Goal: Task Accomplishment & Management: Use online tool/utility

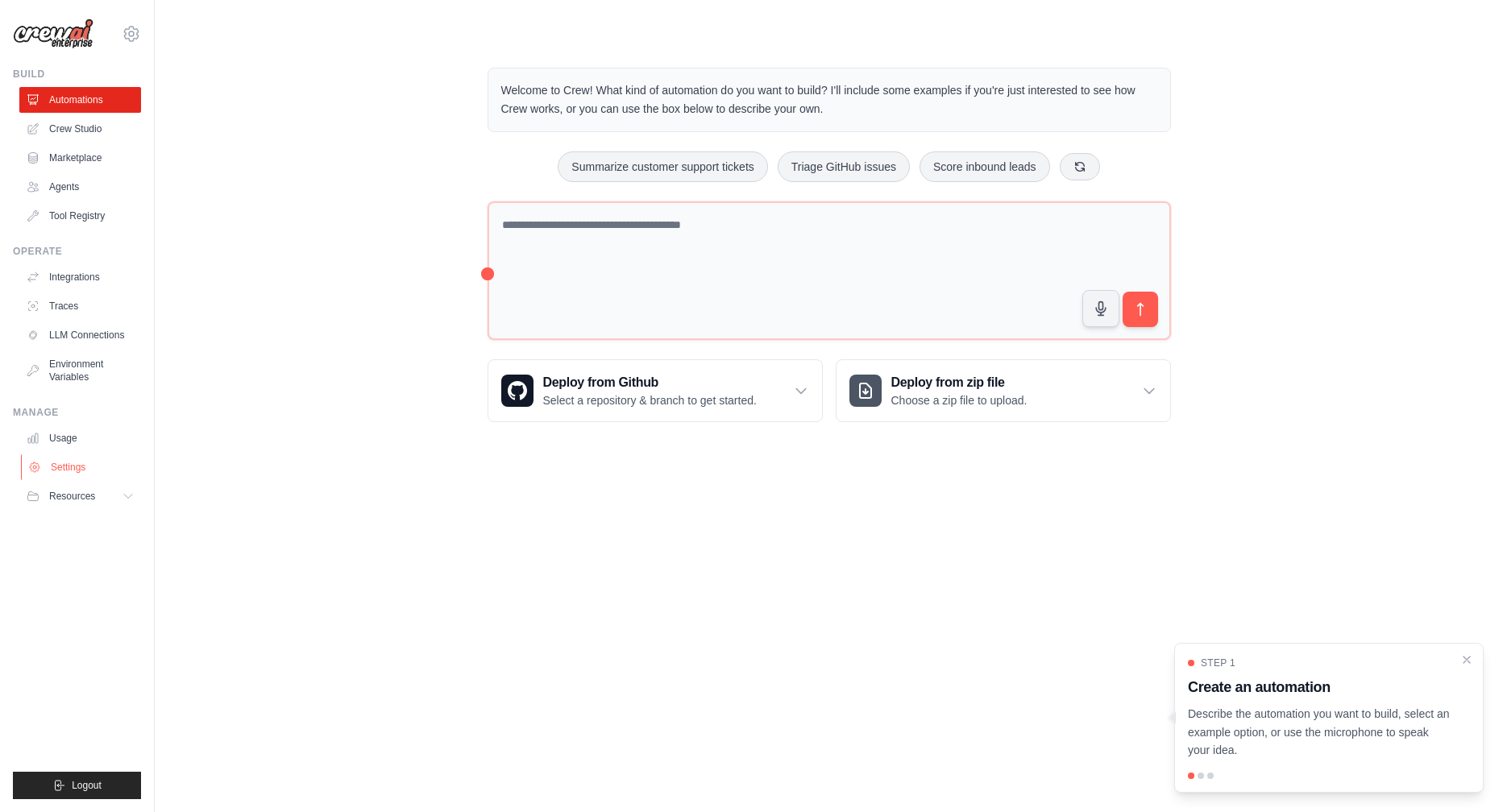
click at [92, 473] on link "Settings" at bounding box center [82, 467] width 122 height 26
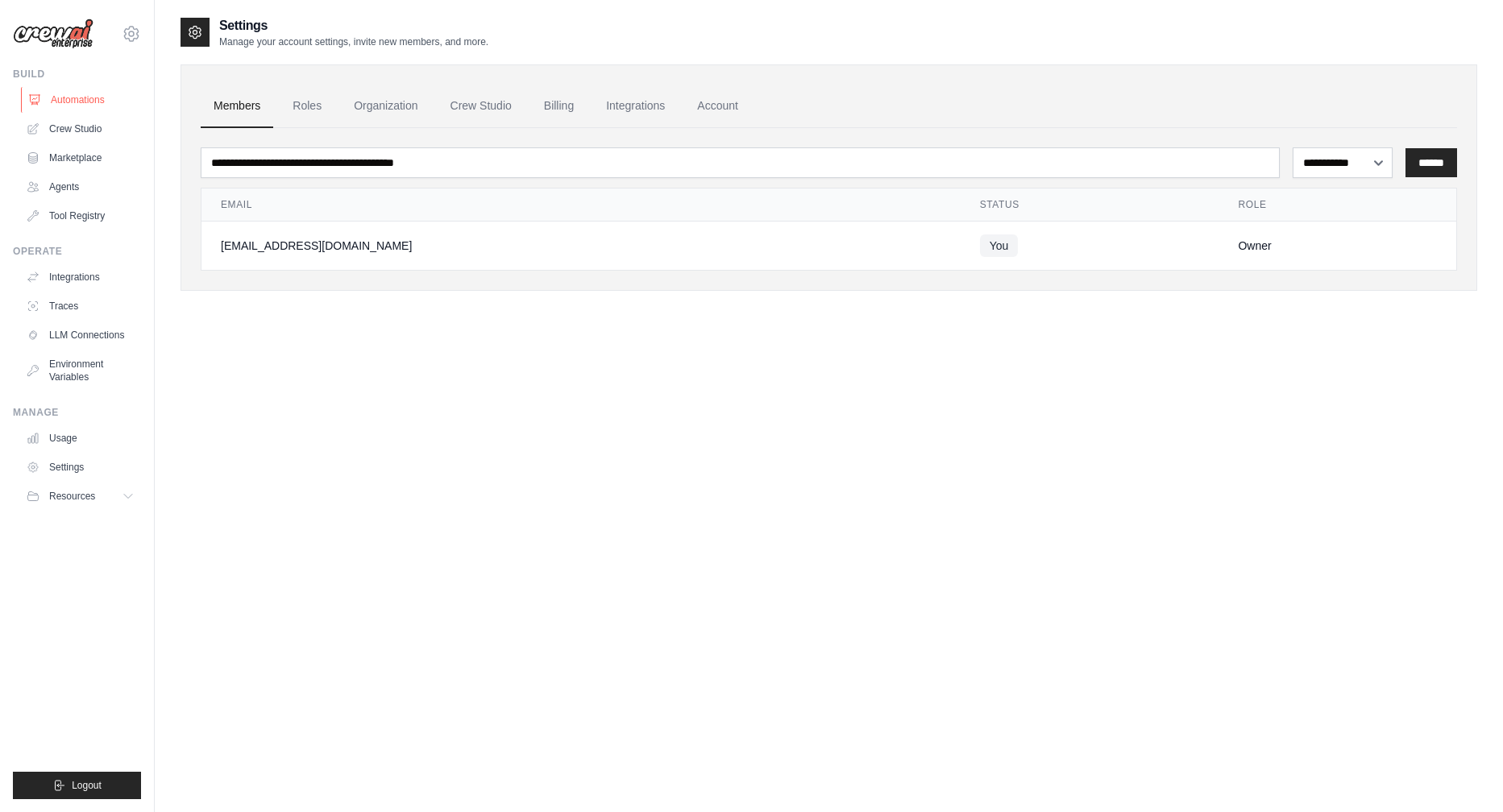
click at [102, 93] on link "Automations" at bounding box center [82, 99] width 122 height 26
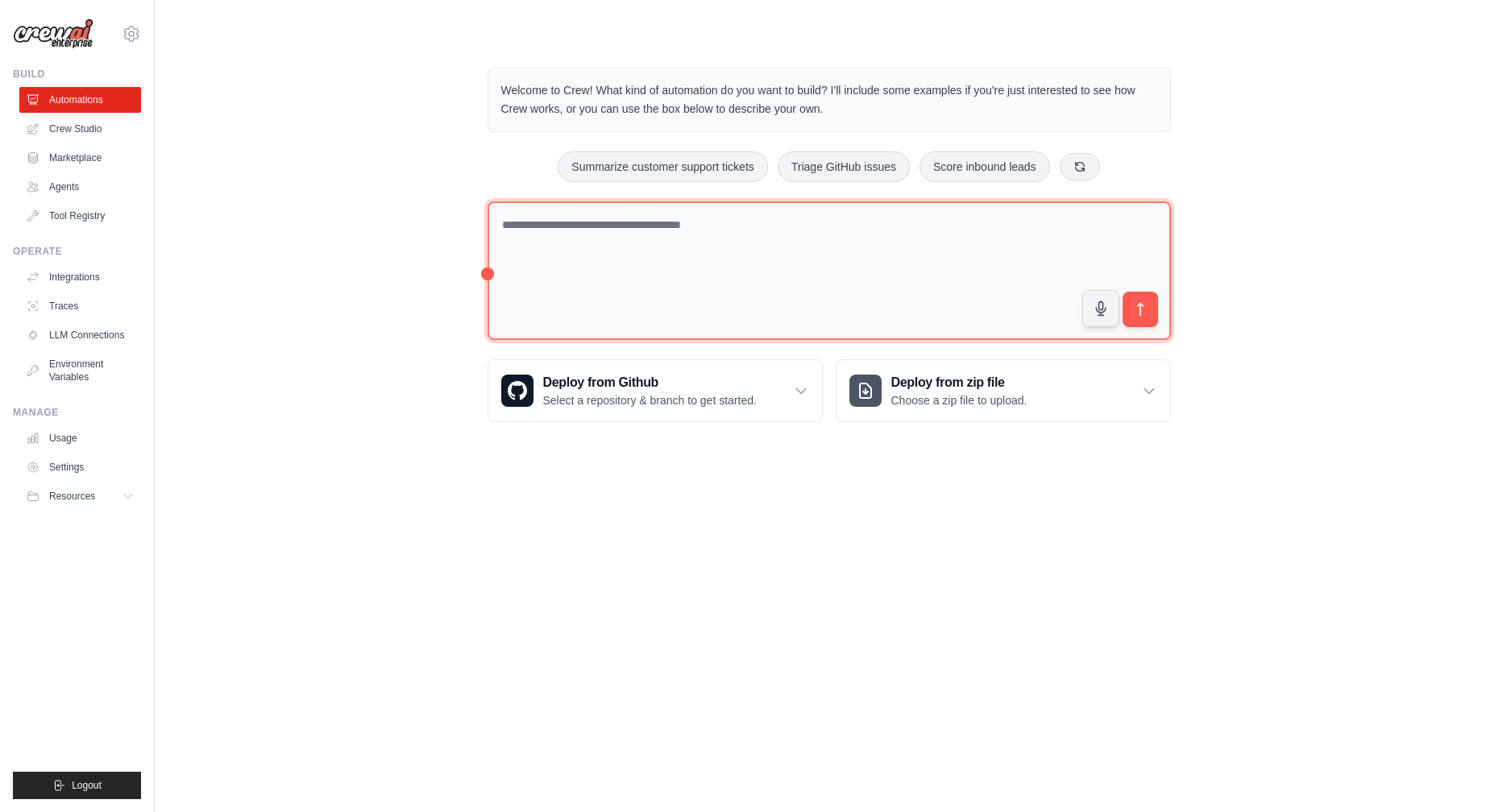
click at [561, 274] on textarea at bounding box center [829, 271] width 683 height 139
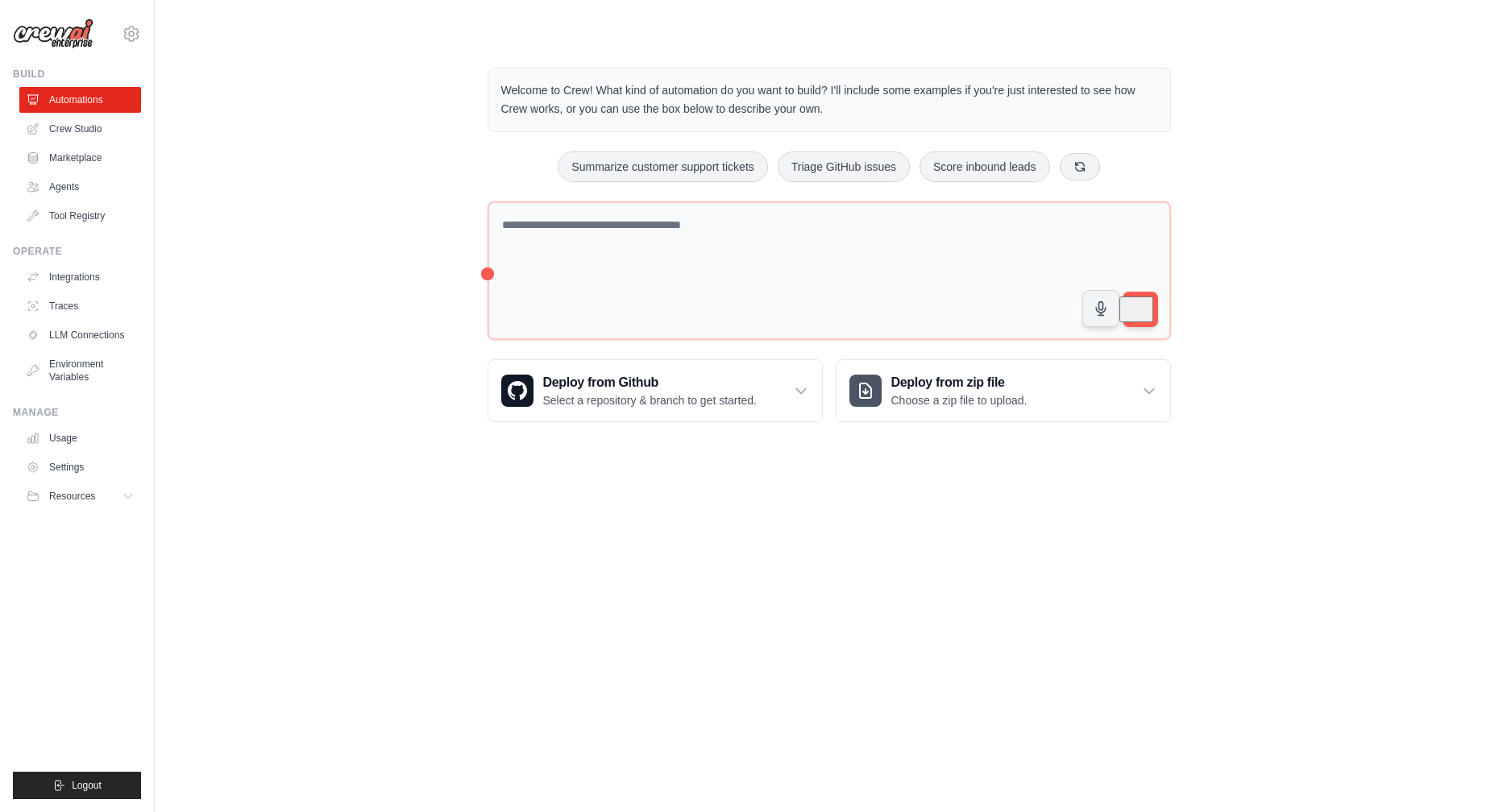
click at [553, 561] on body "[EMAIL_ADDRESS][DOMAIN_NAME] Settings Build Automations Crew Studio" at bounding box center [751, 406] width 1503 height 812
click at [634, 172] on button "Summarize customer support tickets" at bounding box center [662, 166] width 210 height 30
click at [1153, 296] on button "submit" at bounding box center [1139, 309] width 37 height 37
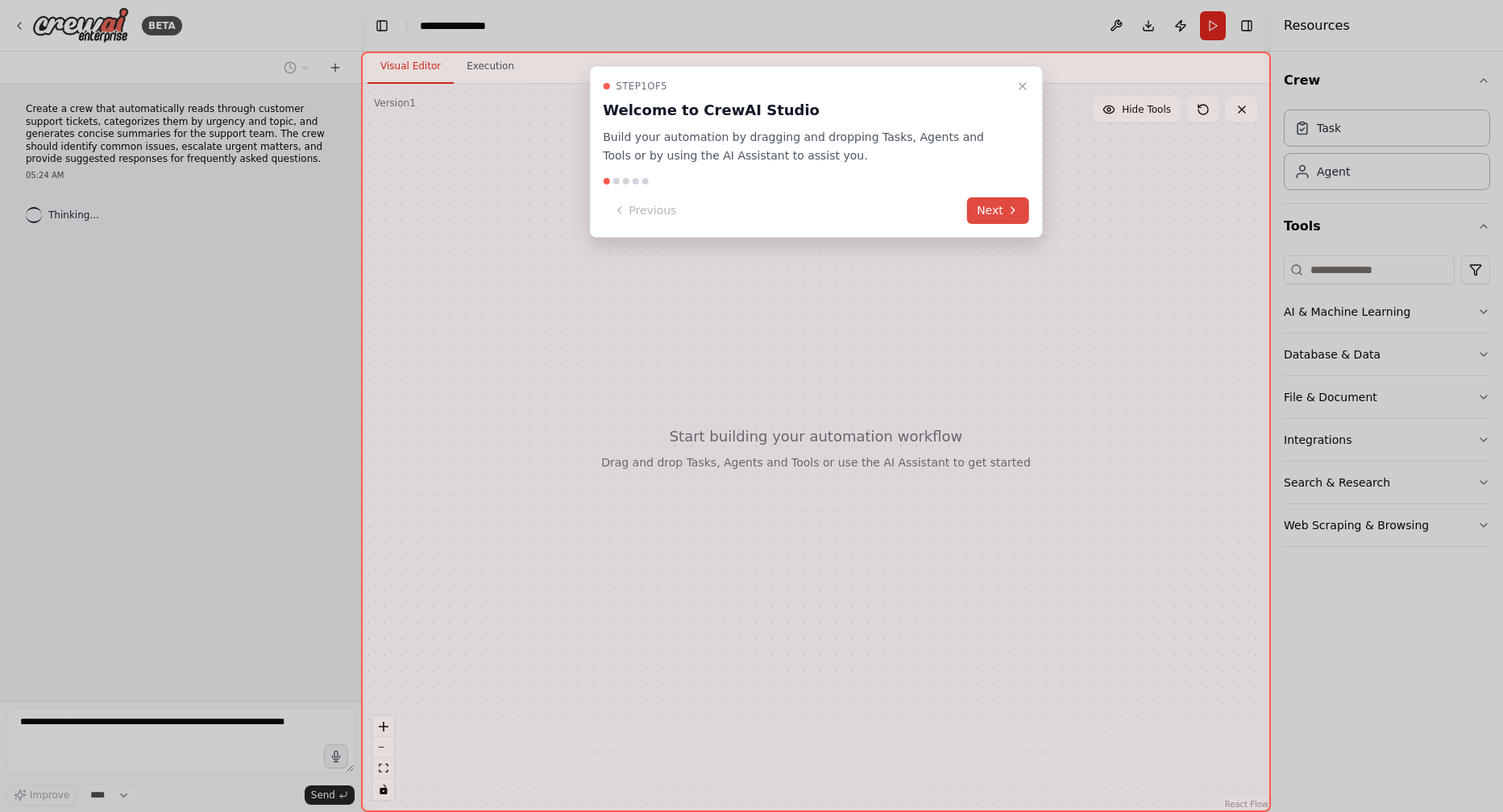
click at [993, 207] on button "Next" at bounding box center [998, 211] width 62 height 27
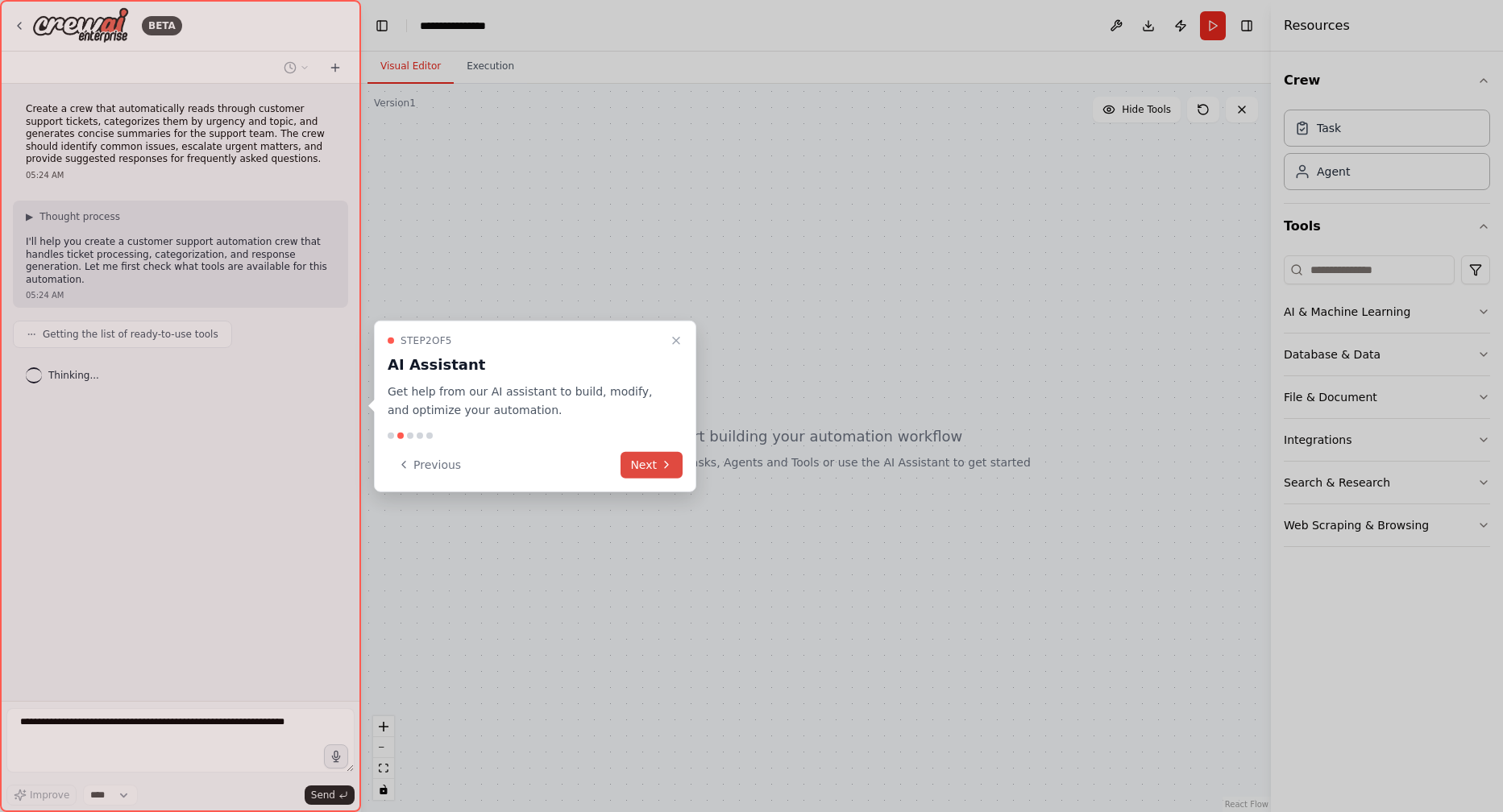
click at [663, 471] on icon at bounding box center [667, 465] width 13 height 13
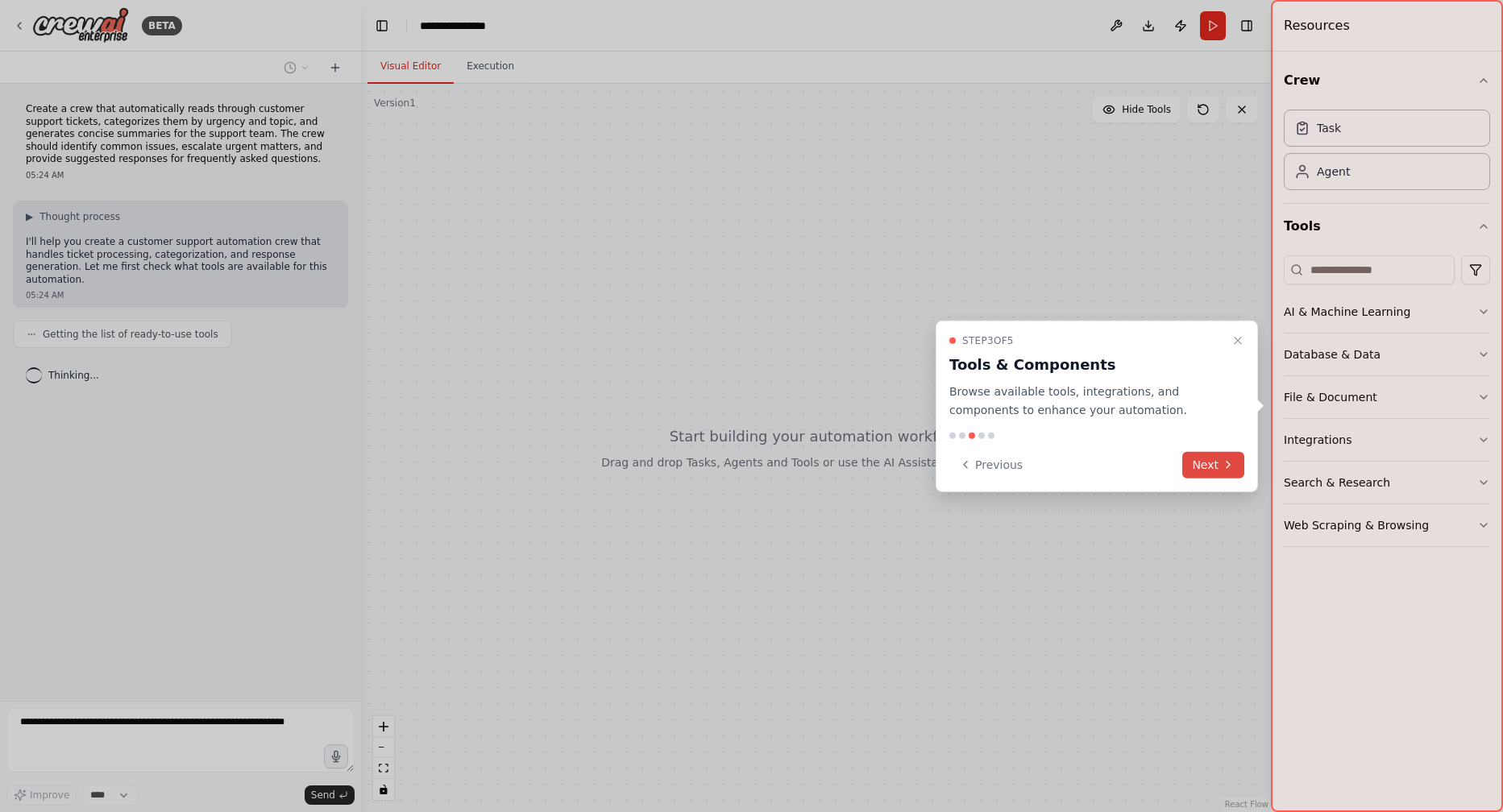
click at [1206, 465] on button "Next" at bounding box center [1212, 465] width 62 height 27
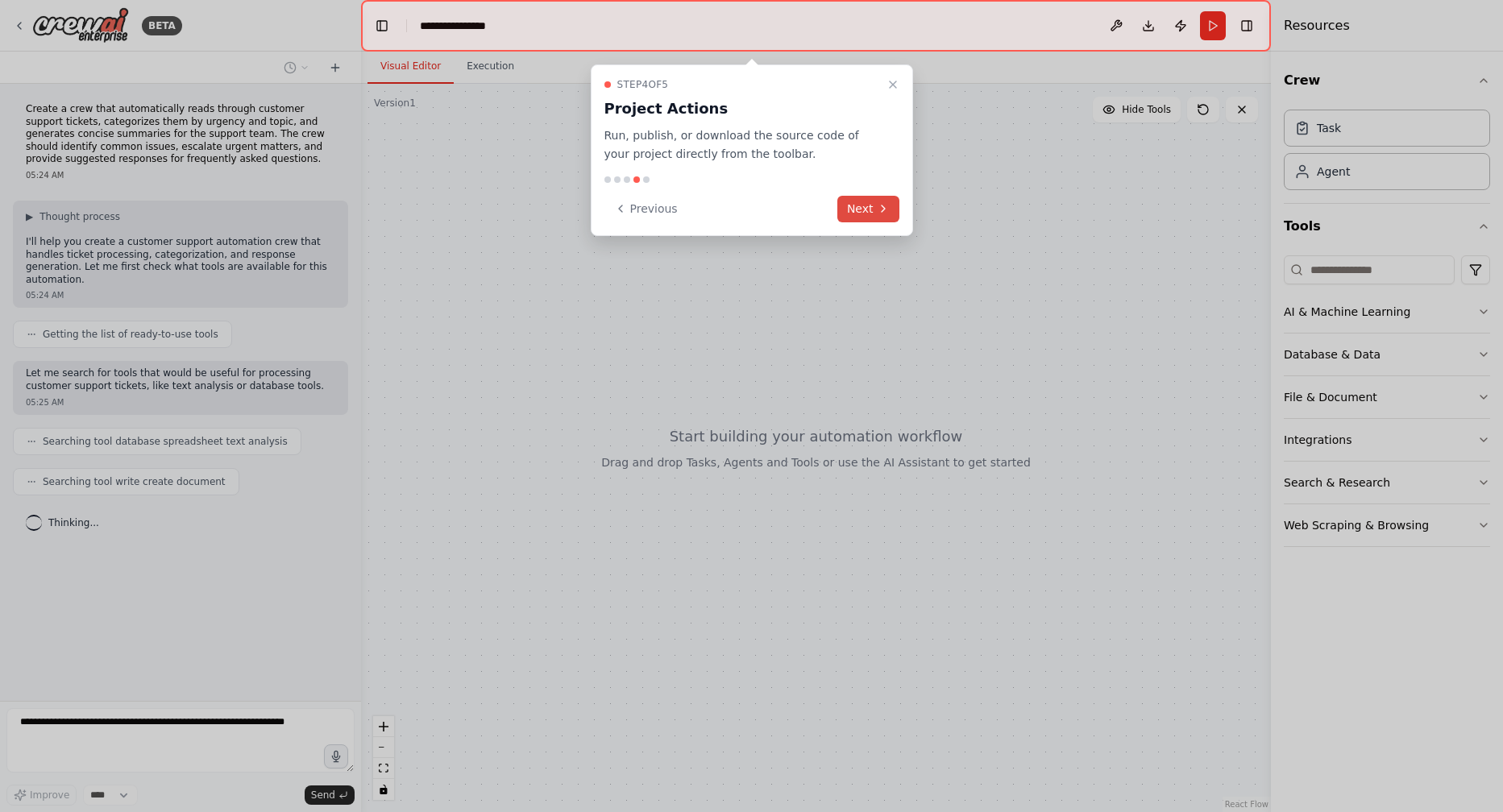
click at [874, 212] on button "Next" at bounding box center [868, 209] width 62 height 27
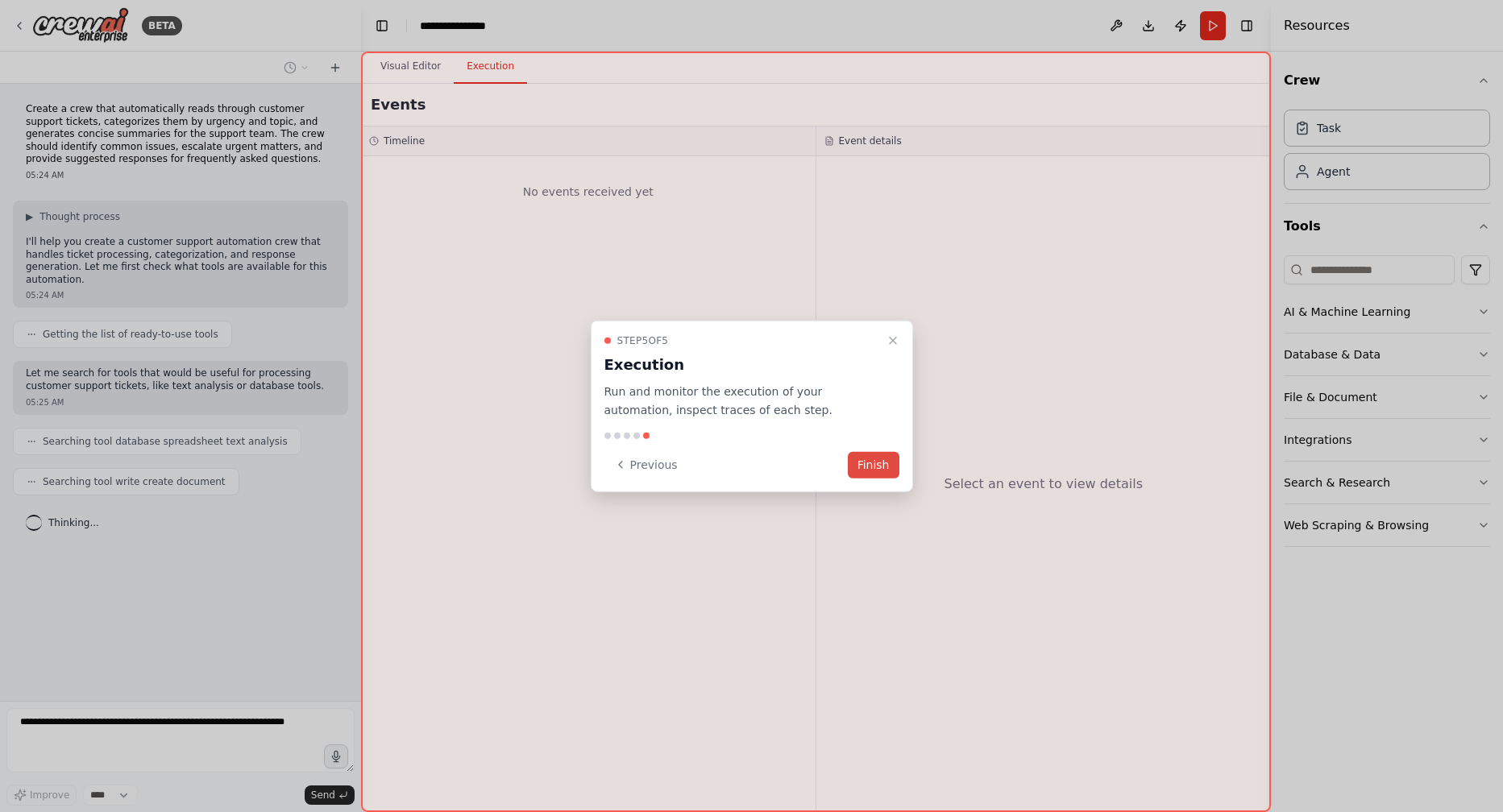
click at [868, 468] on button "Finish" at bounding box center [874, 465] width 51 height 27
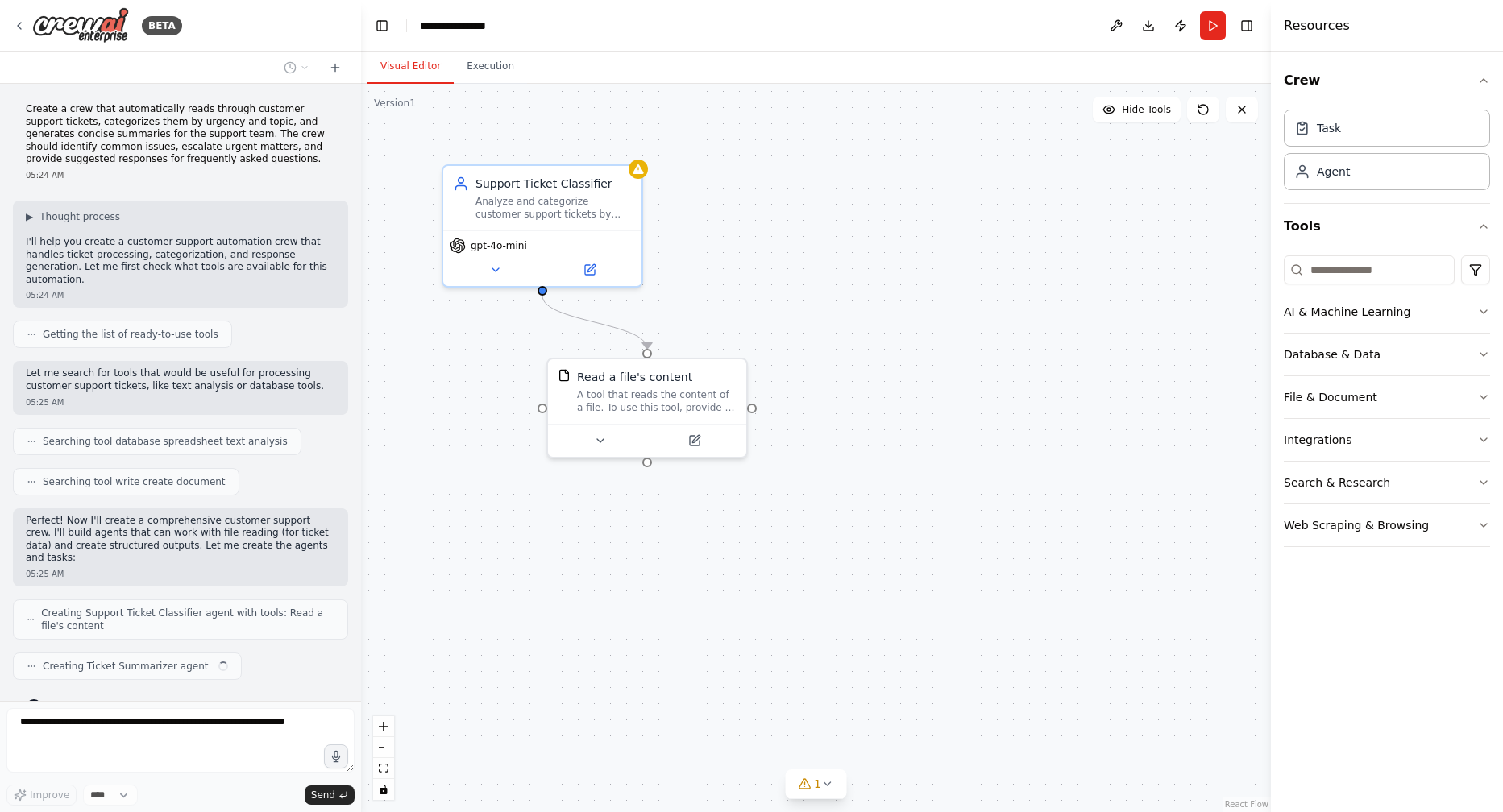
scroll to position [5, 0]
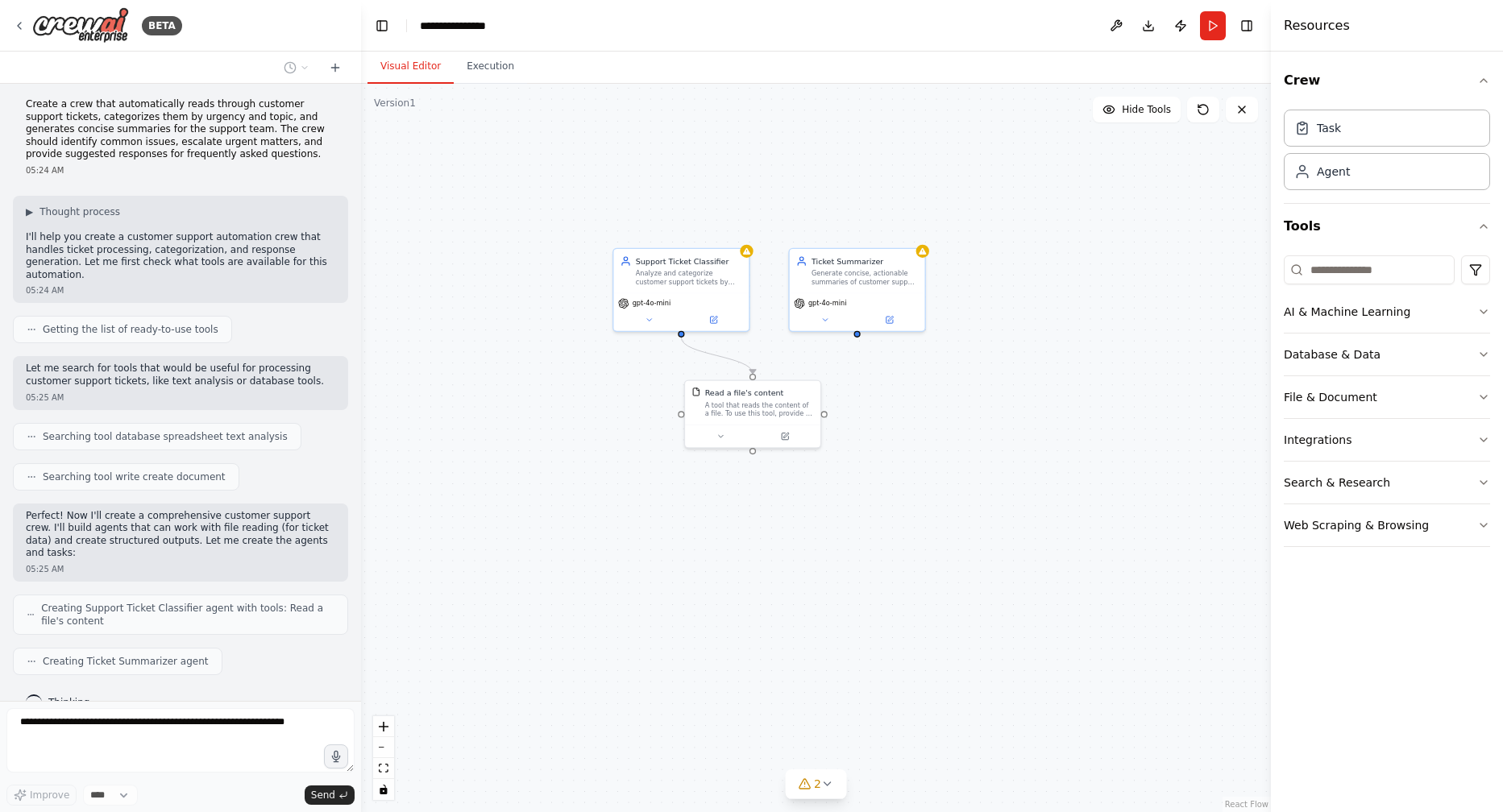
drag, startPoint x: 930, startPoint y: 395, endPoint x: 947, endPoint y: 402, distance: 18.4
click at [947, 402] on div ".deletable-edge-delete-btn { width: 20px; height: 20px; border: 0px solid #ffff…" at bounding box center [816, 448] width 910 height 728
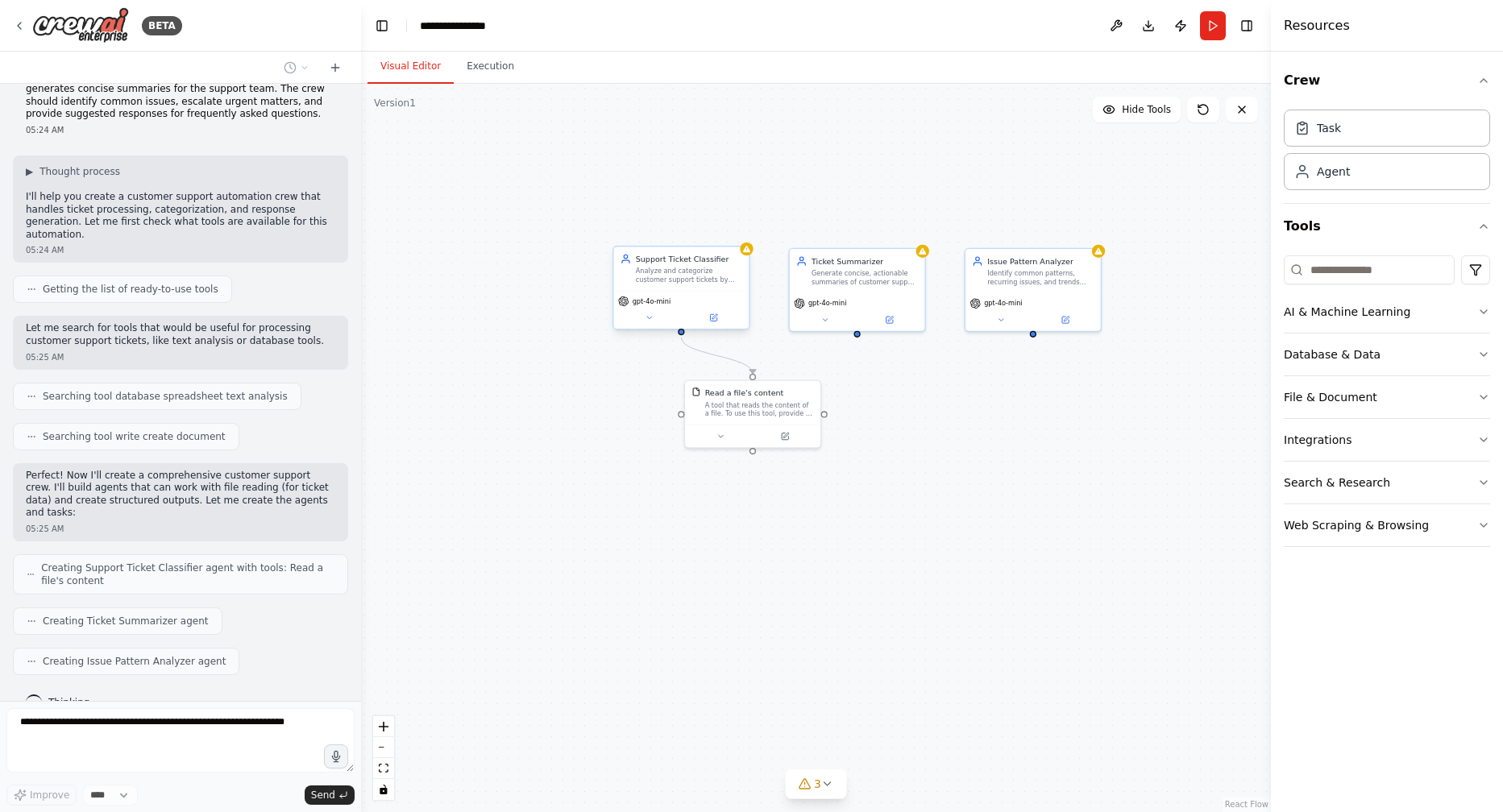
click at [725, 290] on div "Support Ticket Classifier Analyze and categorize customer support tickets by ur…" at bounding box center [680, 269] width 135 height 45
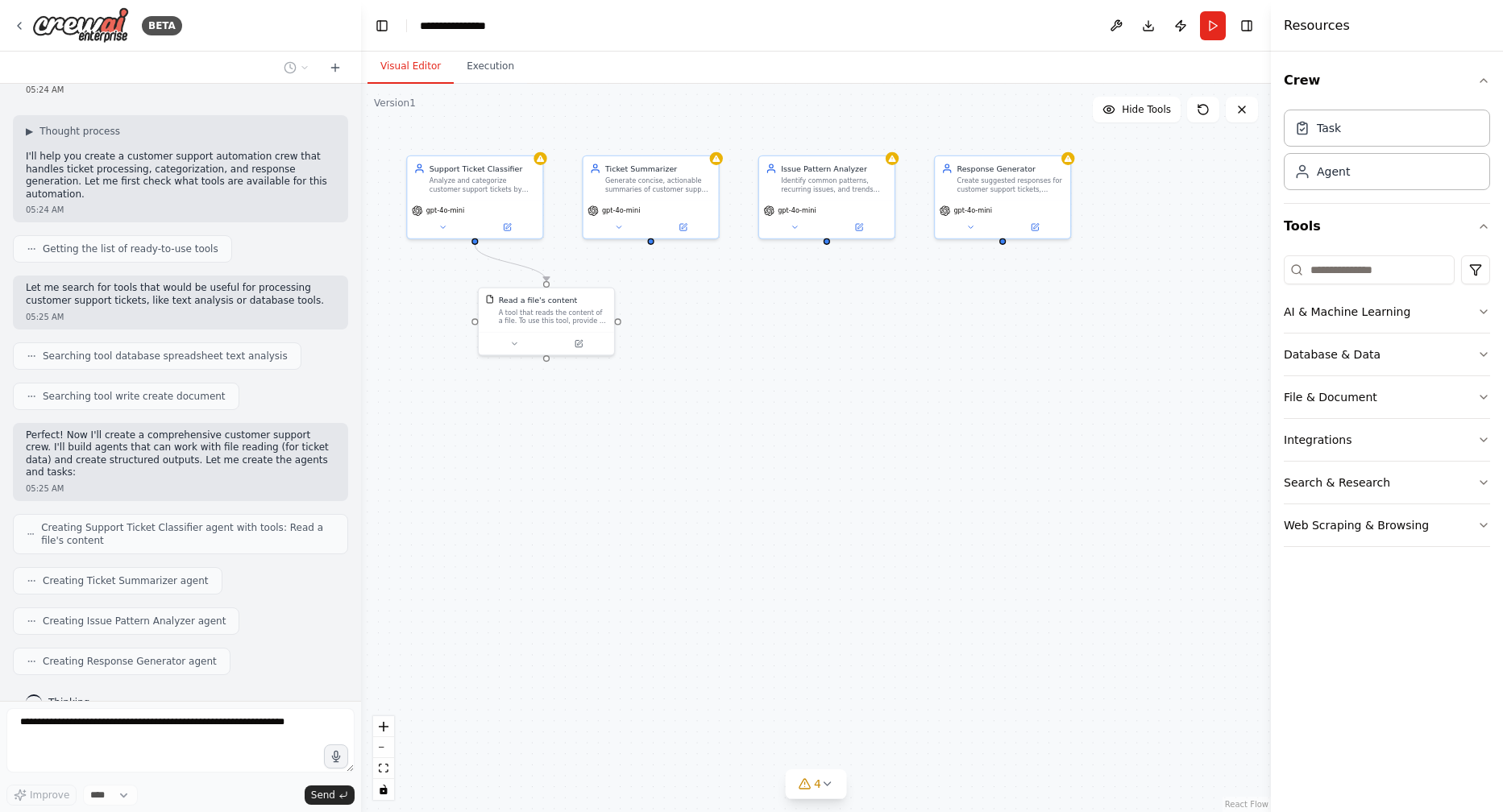
drag, startPoint x: 888, startPoint y: 193, endPoint x: 681, endPoint y: 100, distance: 226.9
click at [681, 100] on div ".deletable-edge-delete-btn { width: 20px; height: 20px; border: 0px solid #ffff…" at bounding box center [816, 448] width 910 height 728
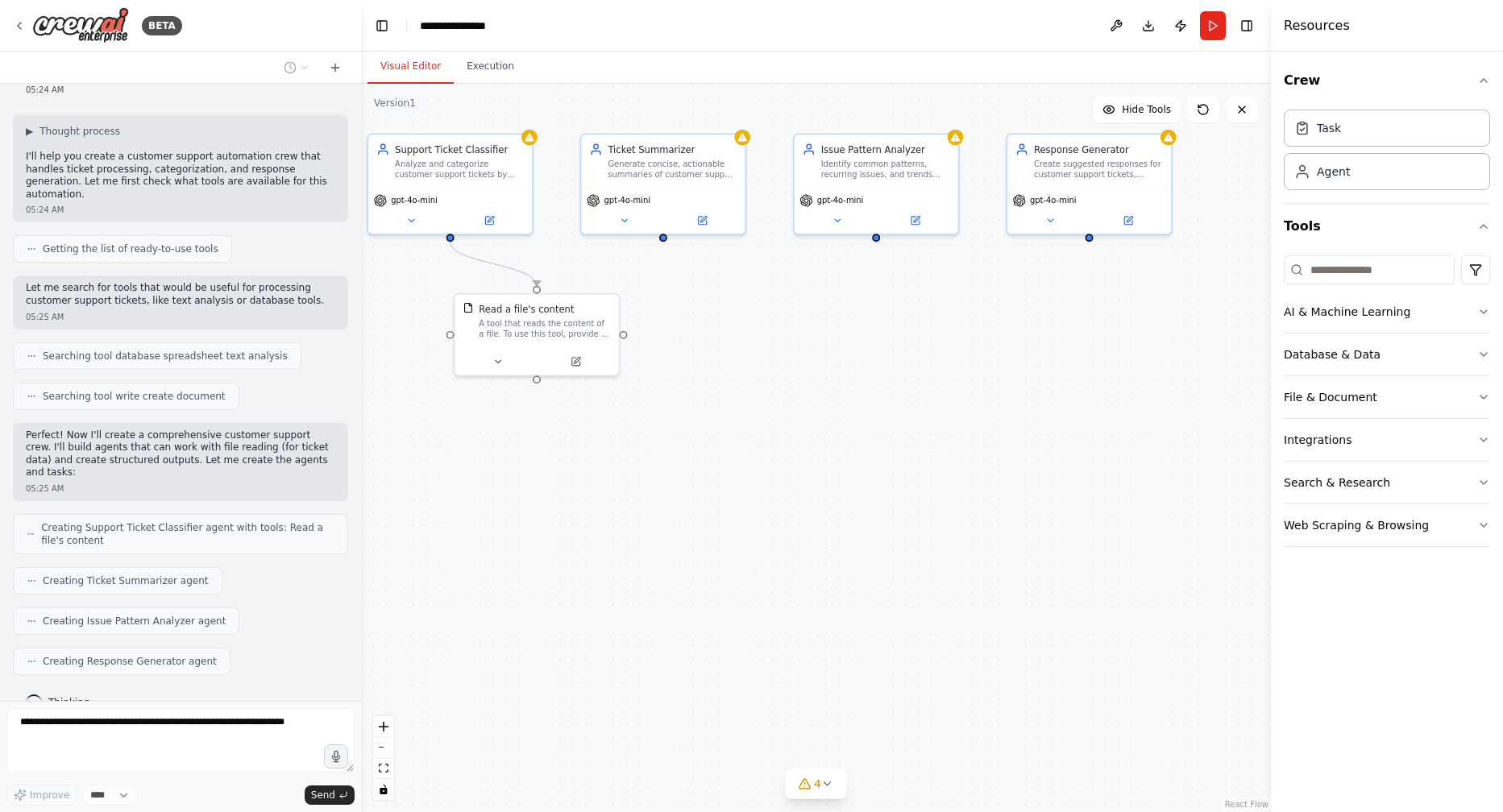
drag, startPoint x: 779, startPoint y: 357, endPoint x: 816, endPoint y: 378, distance: 42.5
click at [816, 378] on div ".deletable-edge-delete-btn { width: 20px; height: 20px; border: 0px solid #ffff…" at bounding box center [816, 448] width 910 height 728
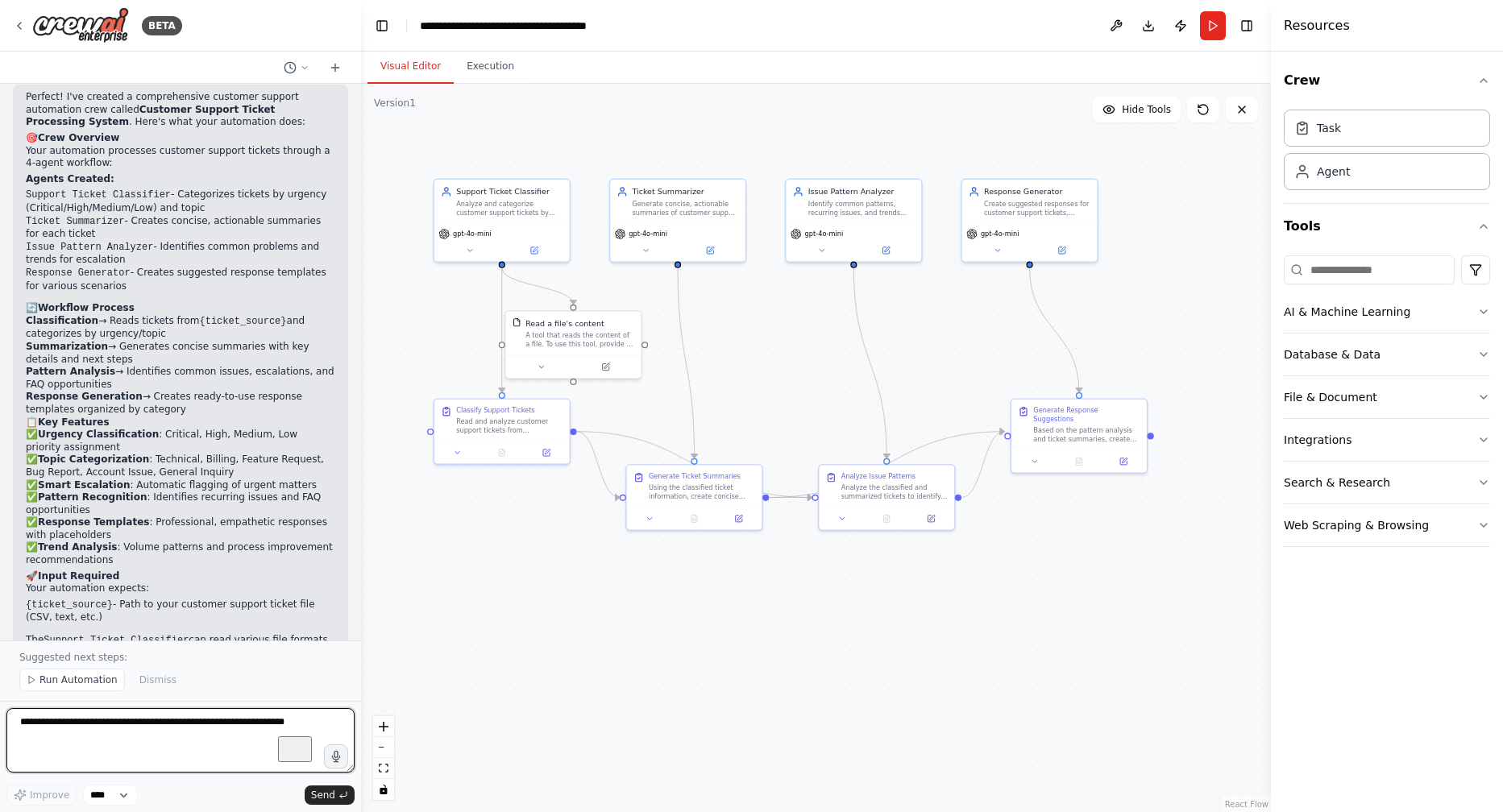
scroll to position [1167, 0]
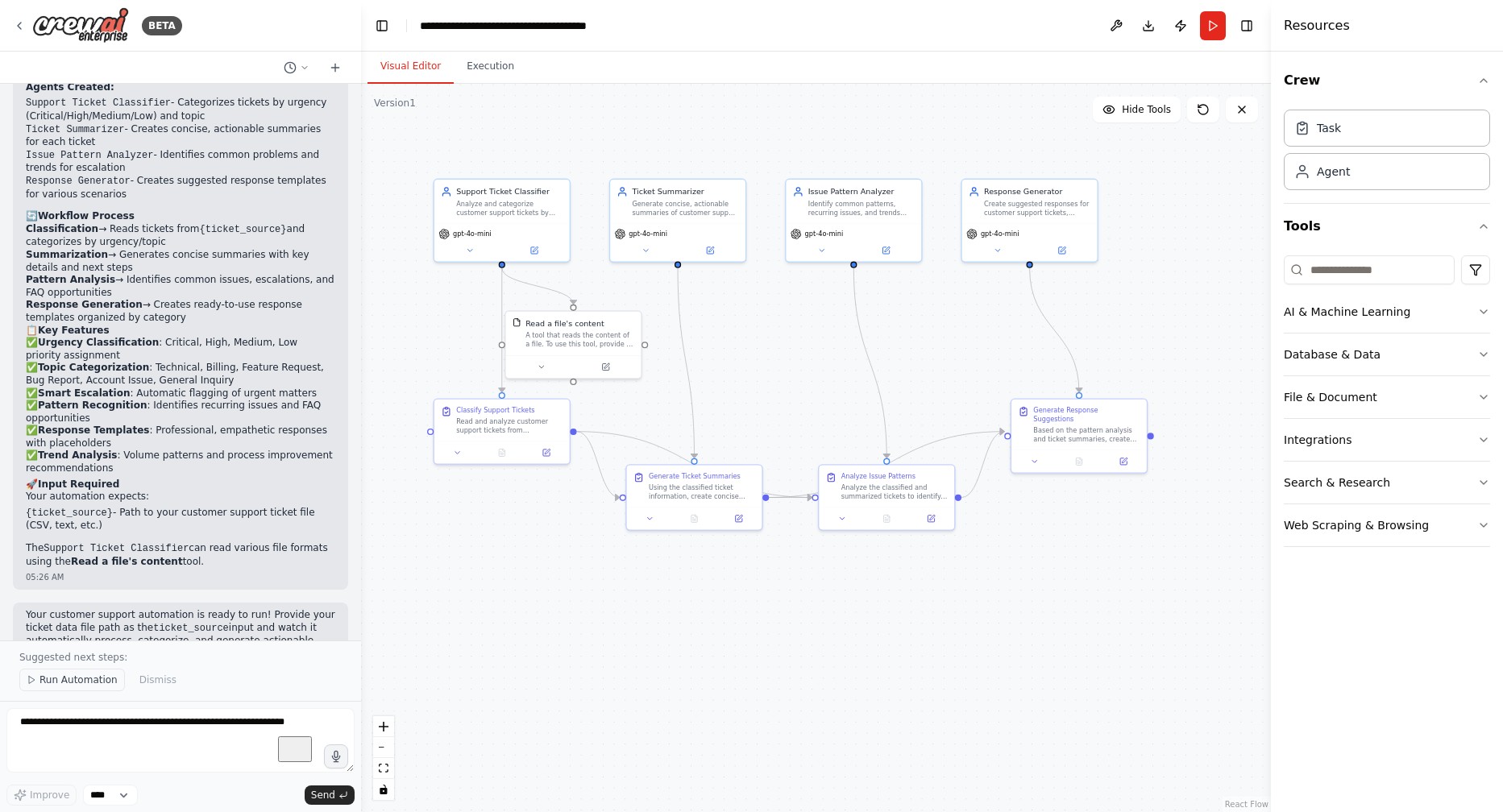
click at [102, 680] on span "Run Automation" at bounding box center [78, 680] width 78 height 13
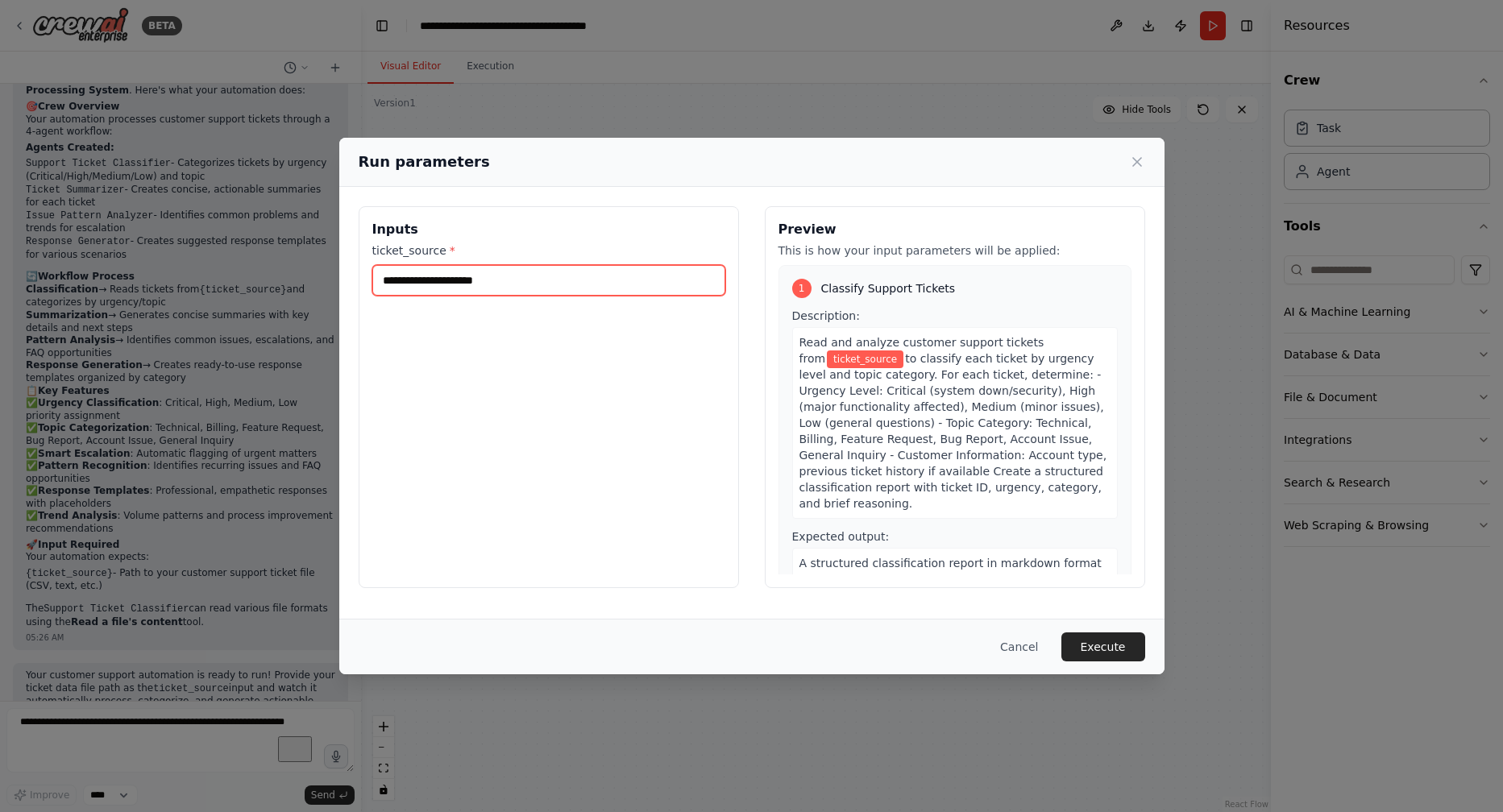
click at [514, 279] on input "ticket_source *" at bounding box center [549, 280] width 353 height 30
click at [1108, 645] on button "Execute" at bounding box center [1104, 647] width 84 height 29
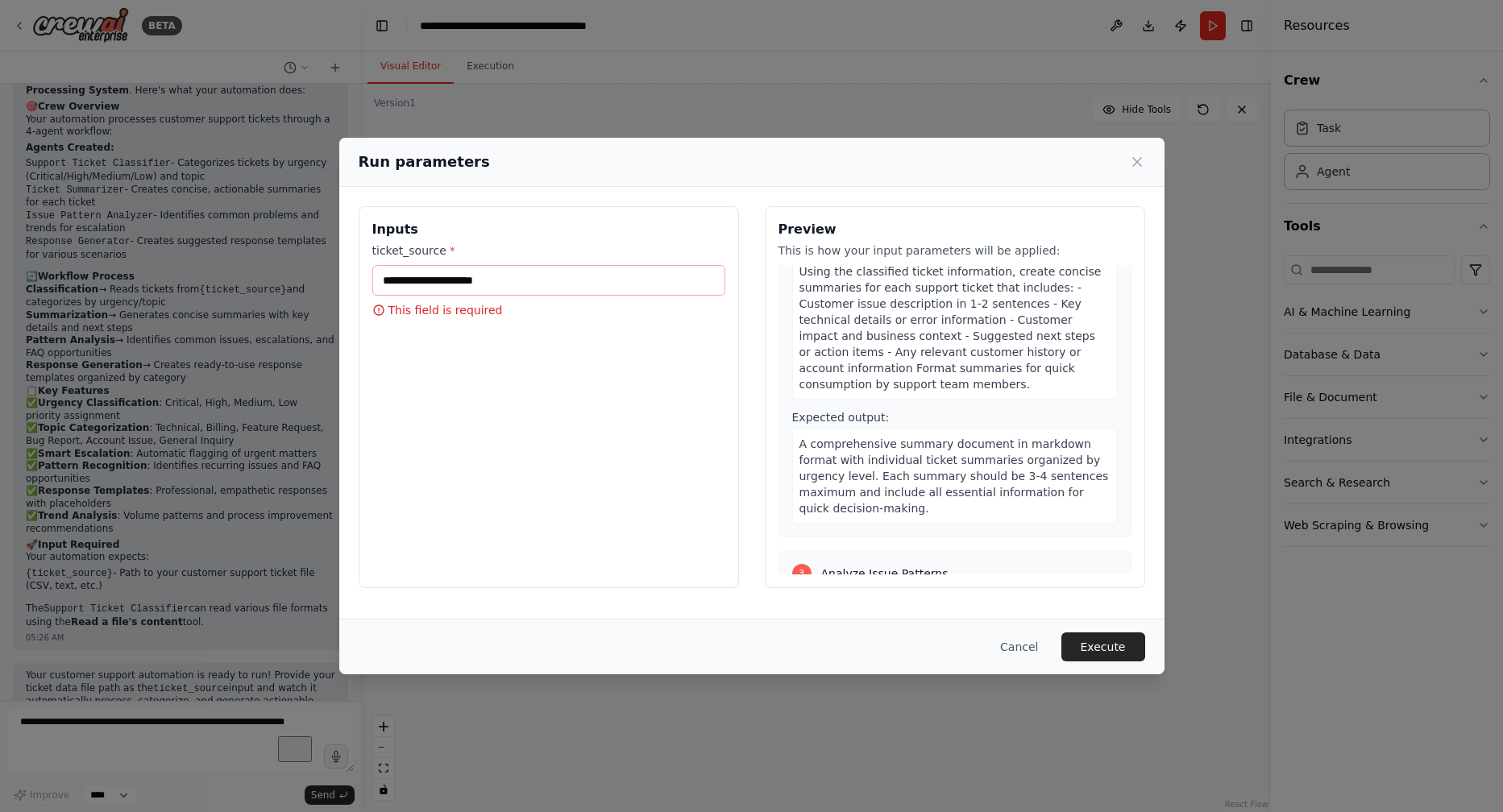
scroll to position [0, 0]
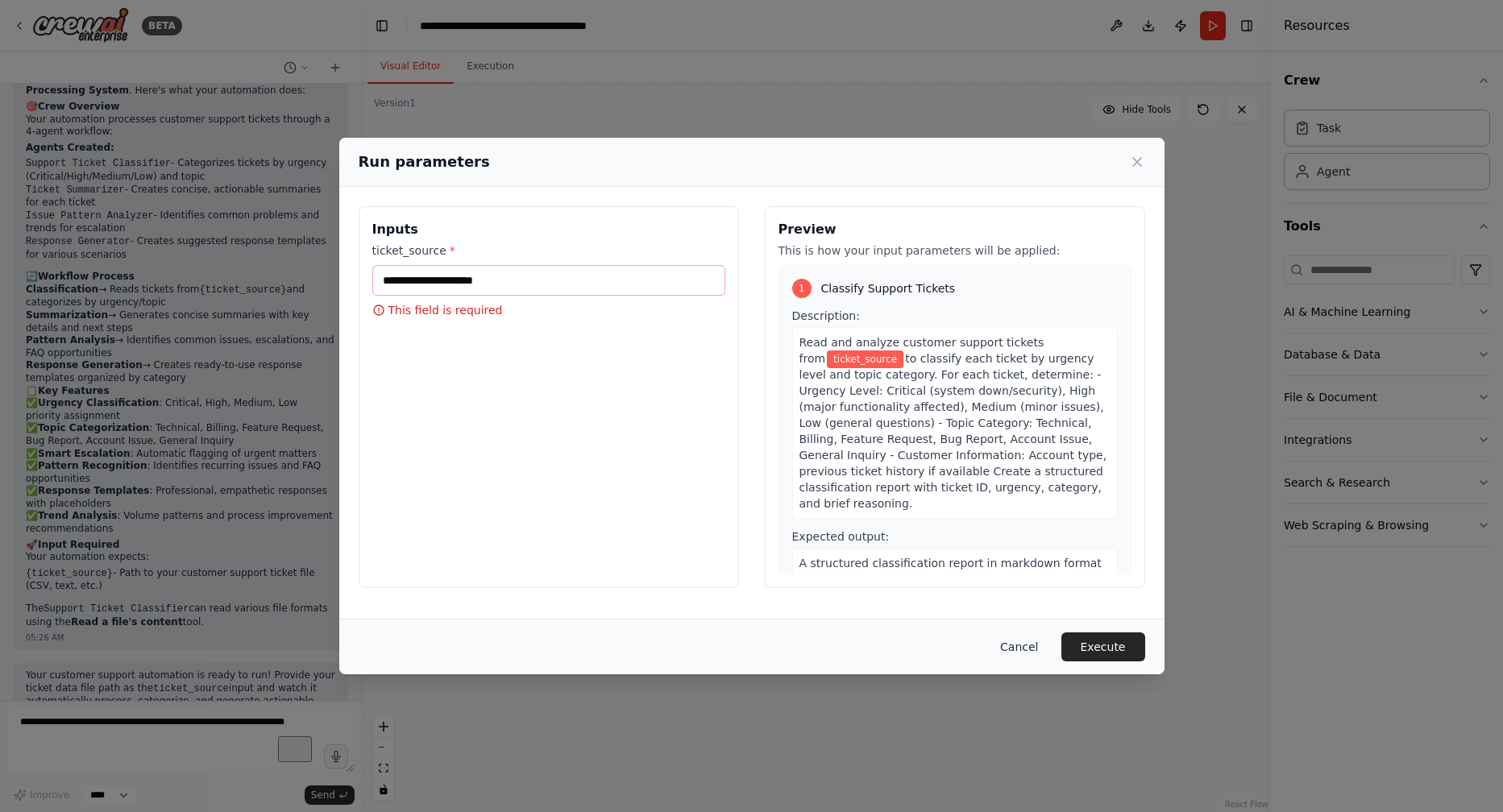
click at [1021, 648] on button "Cancel" at bounding box center [1019, 647] width 64 height 29
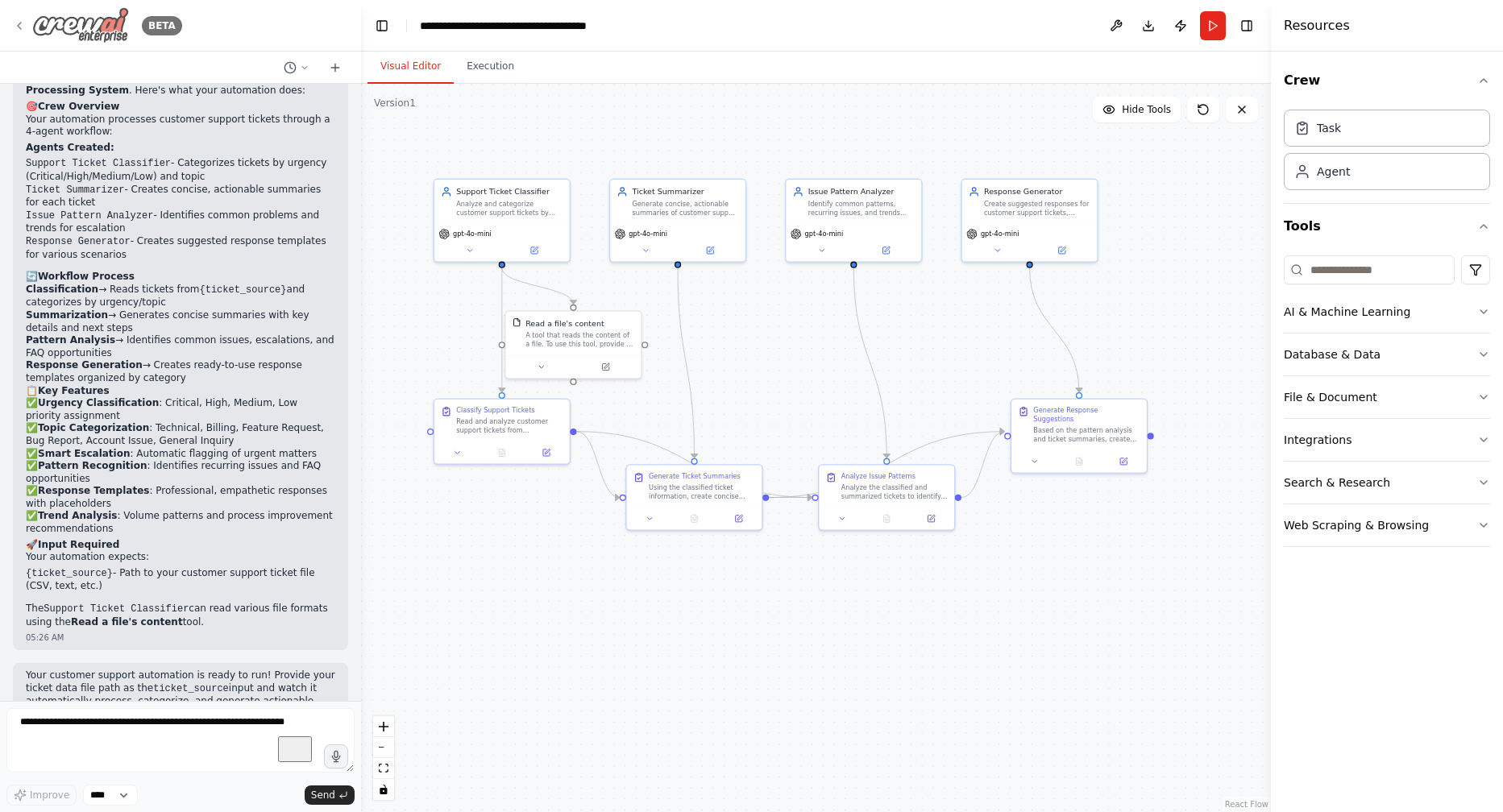
click at [73, 30] on img at bounding box center [80, 26] width 96 height 36
